Goal: Task Accomplishment & Management: Manage account settings

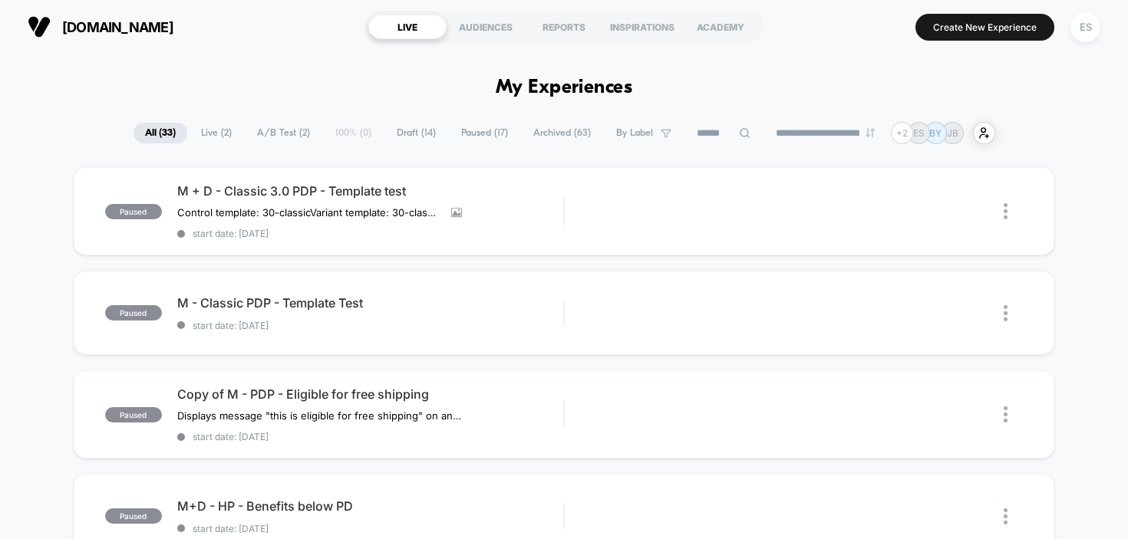
click at [214, 127] on span "Live ( 2 )" at bounding box center [217, 133] width 54 height 21
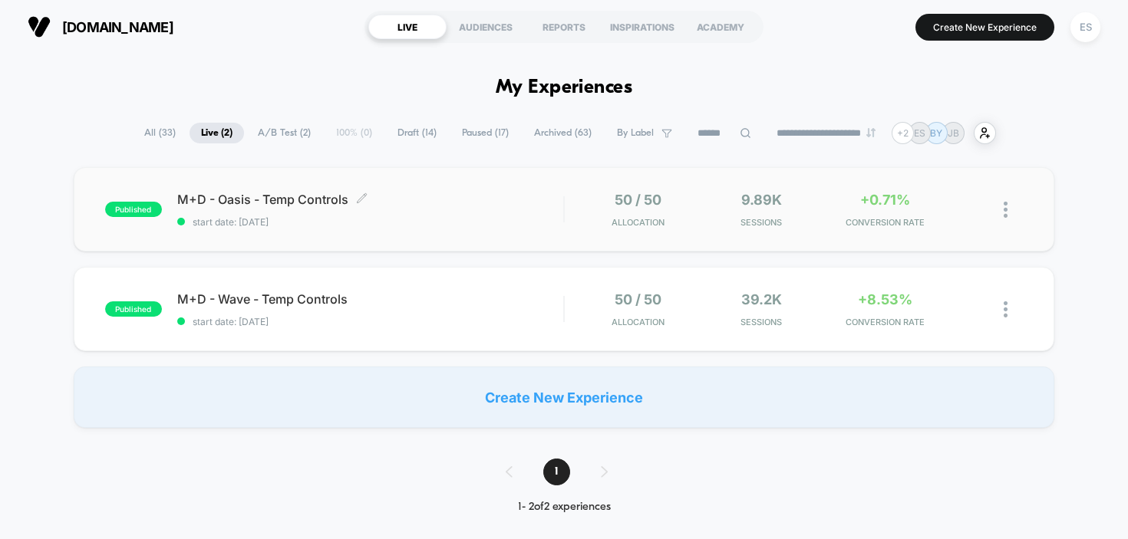
click at [286, 203] on span "M+D - Oasis - Temp Controls Click to edit experience details" at bounding box center [370, 199] width 387 height 15
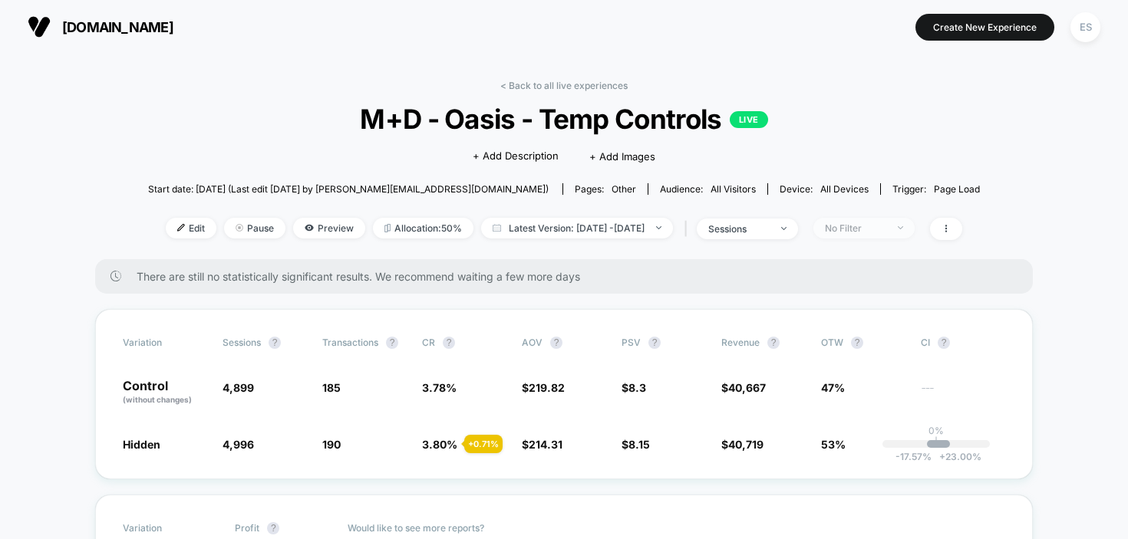
click at [886, 229] on div "No Filter" at bounding box center [855, 229] width 61 height 12
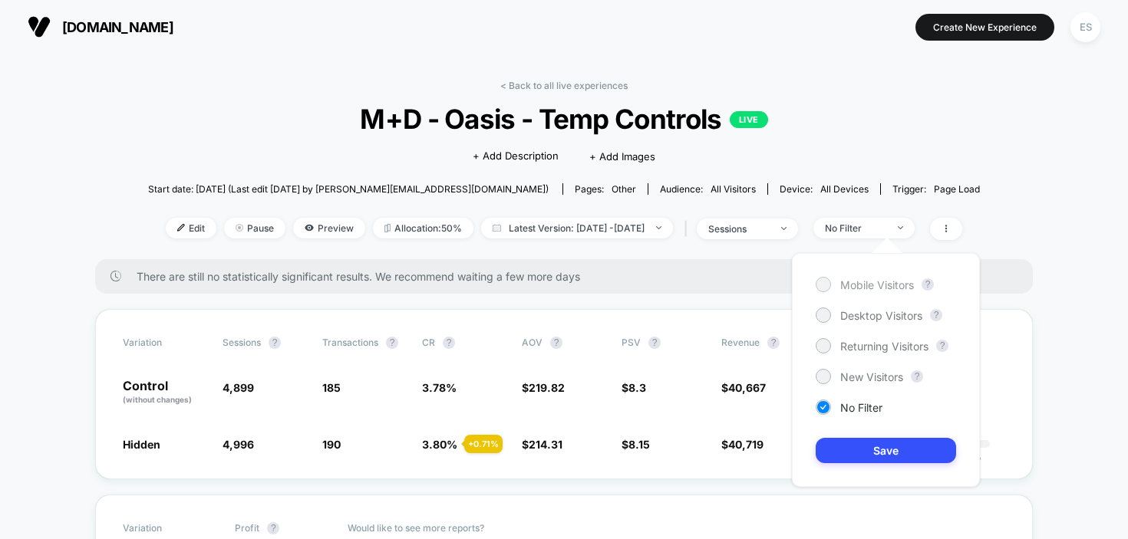
click at [883, 285] on span "Mobile Visitors" at bounding box center [877, 285] width 74 height 13
click at [919, 448] on button "Save" at bounding box center [886, 450] width 140 height 25
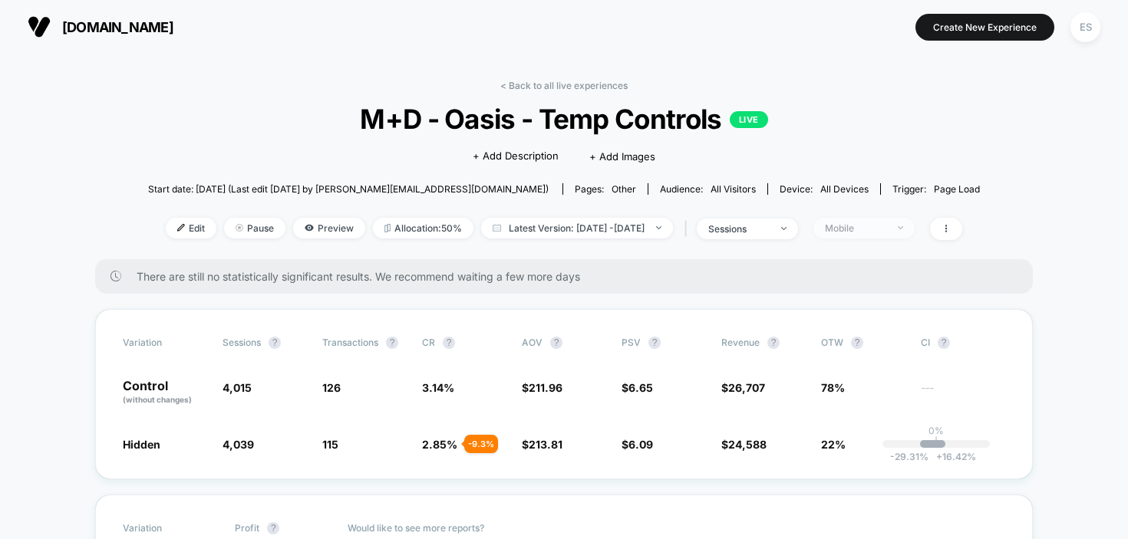
click at [894, 233] on span "Mobile" at bounding box center [863, 228] width 101 height 21
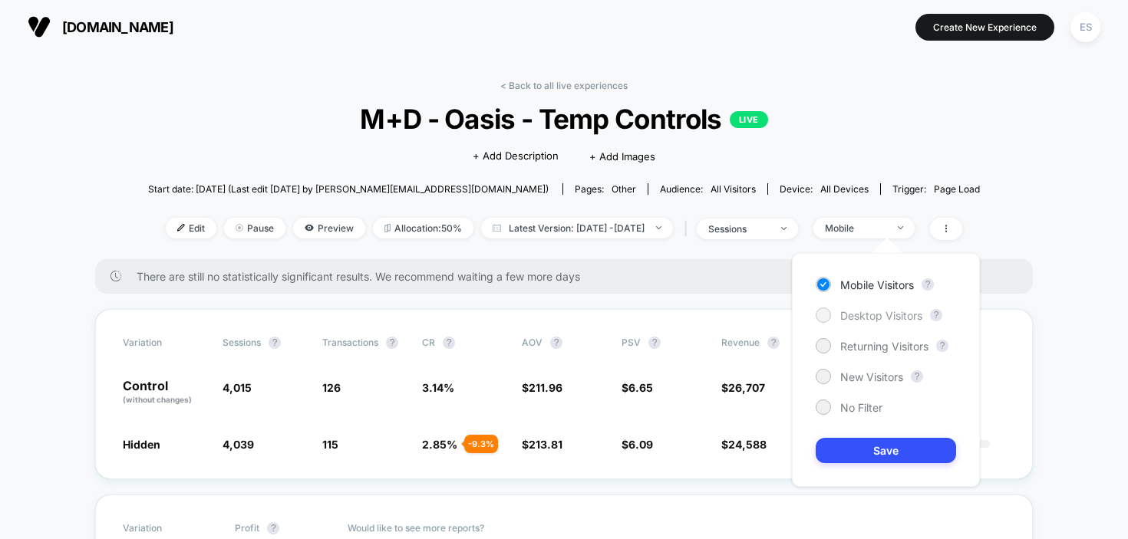
click at [886, 309] on span "Desktop Visitors" at bounding box center [881, 315] width 82 height 13
click at [918, 444] on button "Save" at bounding box center [886, 450] width 140 height 25
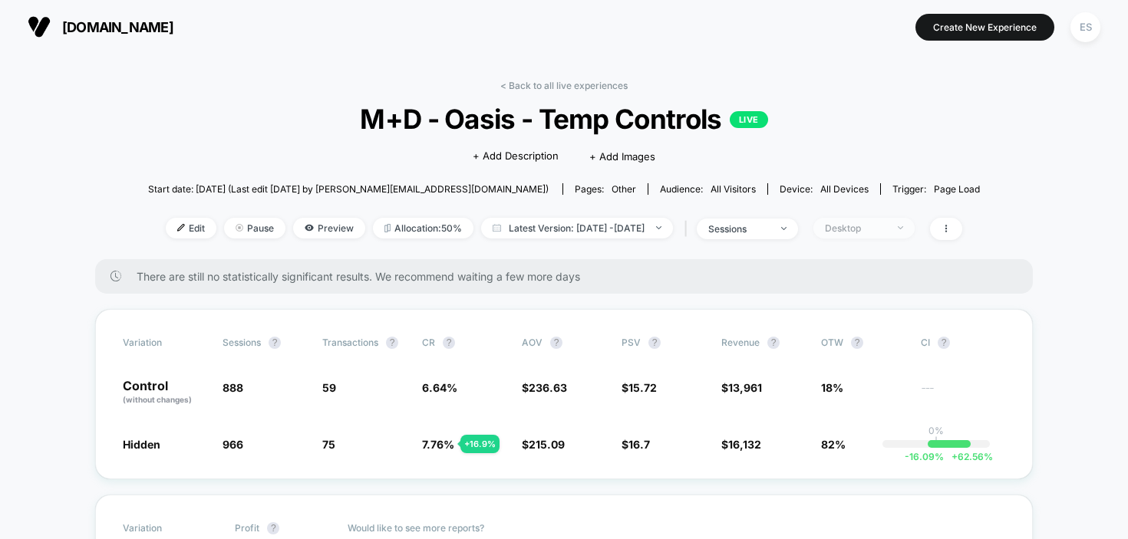
click at [873, 224] on div "Desktop" at bounding box center [855, 229] width 61 height 12
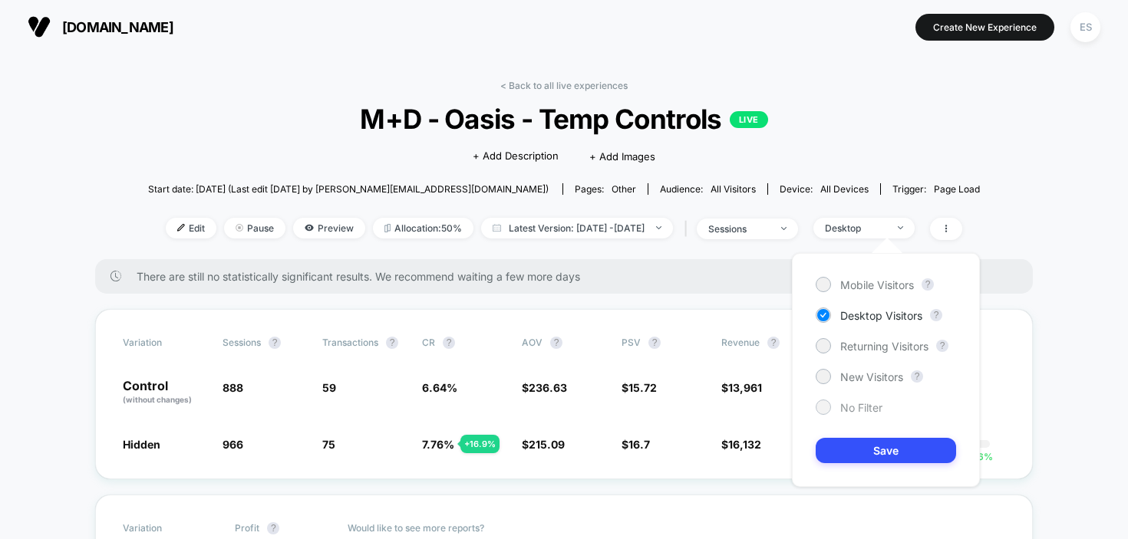
click at [855, 404] on span "No Filter" at bounding box center [861, 407] width 42 height 13
click at [910, 446] on button "Save" at bounding box center [886, 450] width 140 height 25
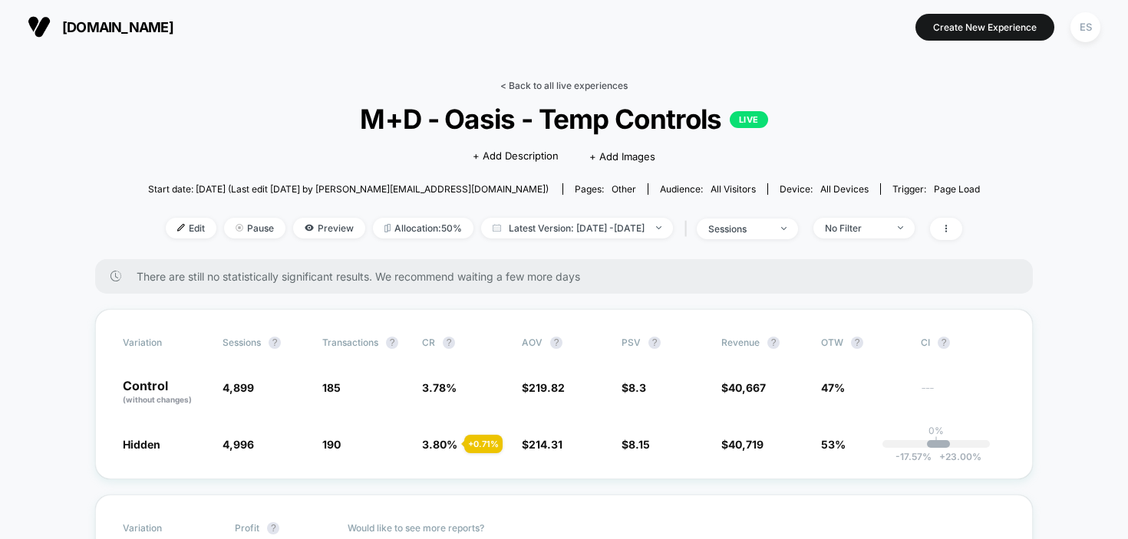
click at [554, 84] on link "< Back to all live experiences" at bounding box center [563, 86] width 127 height 12
